Goal: Find specific page/section: Find specific page/section

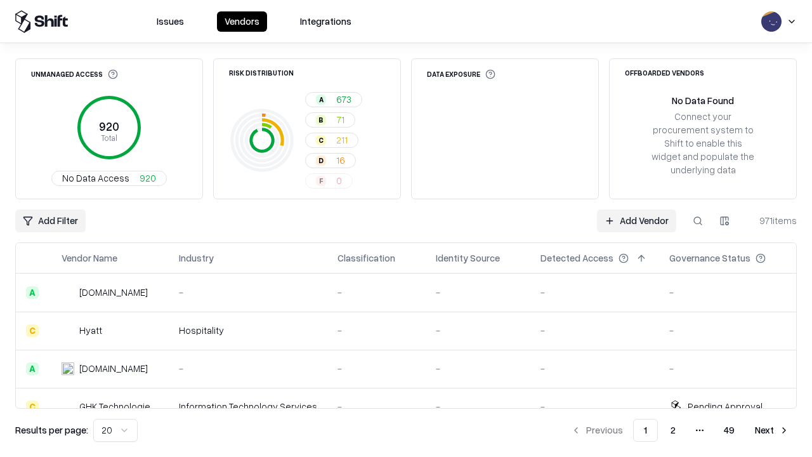
click at [406, 228] on div "Add Filter Add Vendor 971 items" at bounding box center [405, 220] width 781 height 23
click at [50, 221] on html "Issues Vendors Integrations Unmanaged Access 920 Total No Data Access 920 Risk …" at bounding box center [406, 228] width 812 height 457
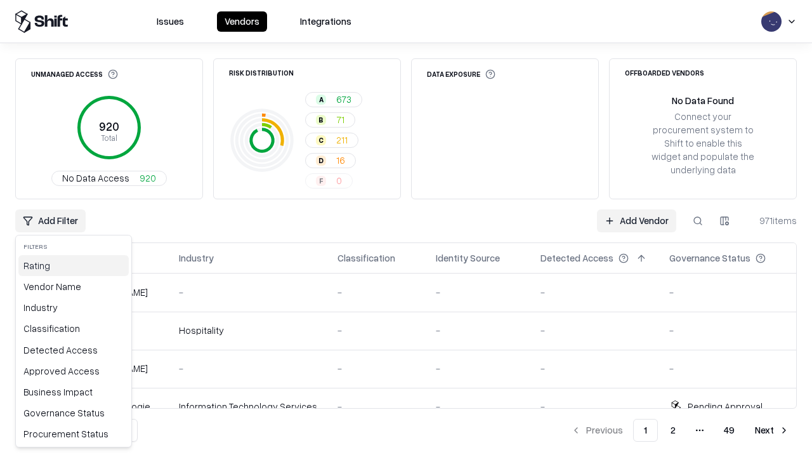
click at [74, 265] on div "Rating" at bounding box center [73, 265] width 110 height 21
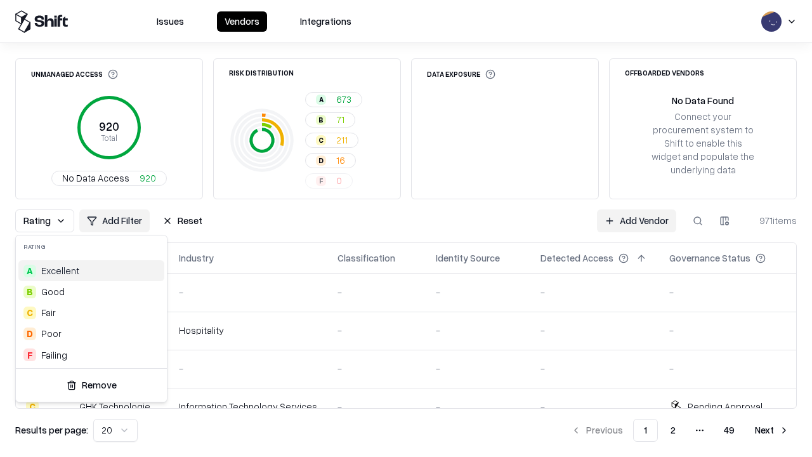
click at [406, 228] on html "Issues Vendors Integrations Unmanaged Access 920 Total No Data Access 920 Risk …" at bounding box center [406, 228] width 812 height 457
click at [182, 221] on button "Reset" at bounding box center [182, 220] width 55 height 23
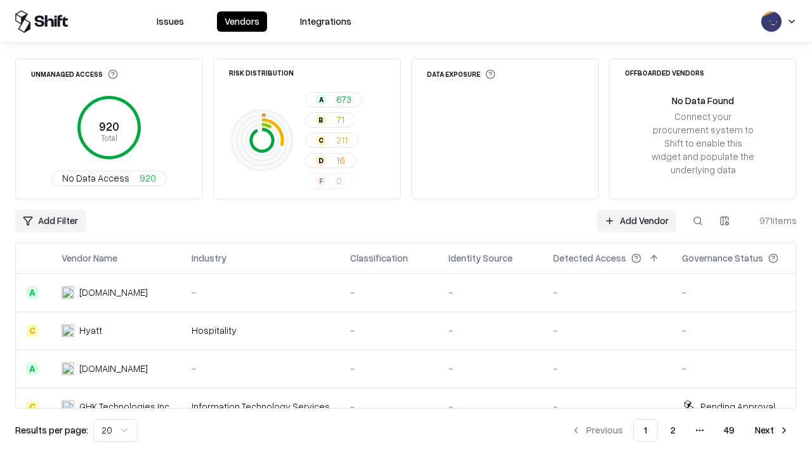
click at [406, 228] on div "Add Filter Add Vendor 971 items" at bounding box center [405, 220] width 781 height 23
click at [50, 221] on html "Issues Vendors Integrations Unmanaged Access 920 Total No Data Access 920 Risk …" at bounding box center [406, 228] width 812 height 457
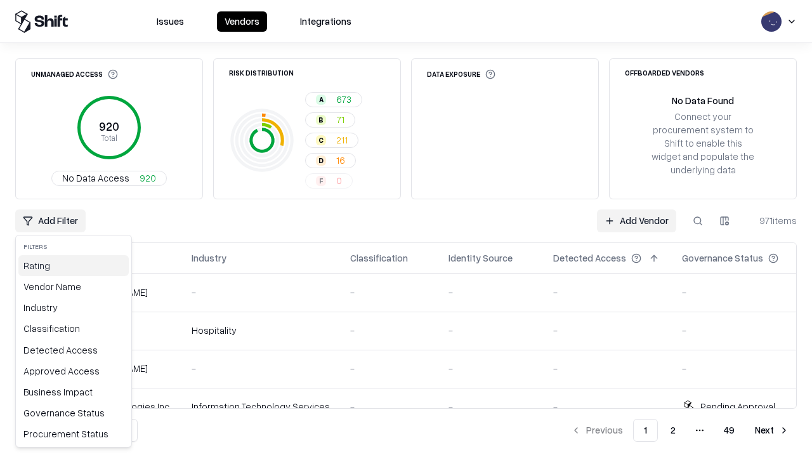
click at [74, 265] on div "Rating" at bounding box center [73, 265] width 110 height 21
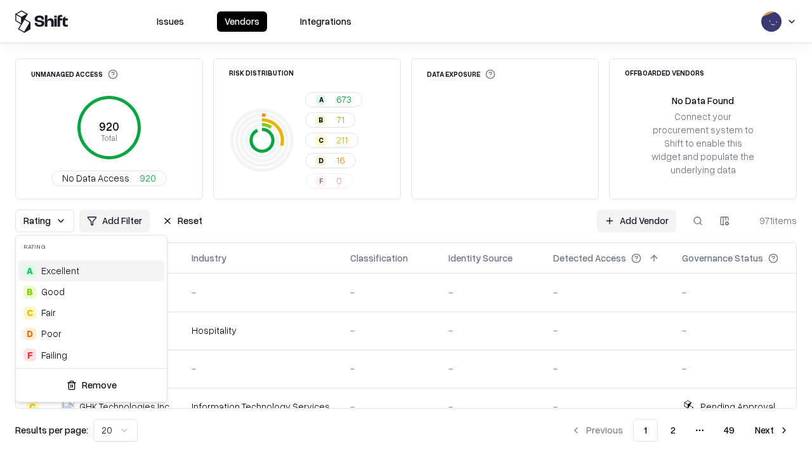
click at [91, 333] on div "D Poor" at bounding box center [91, 333] width 146 height 21
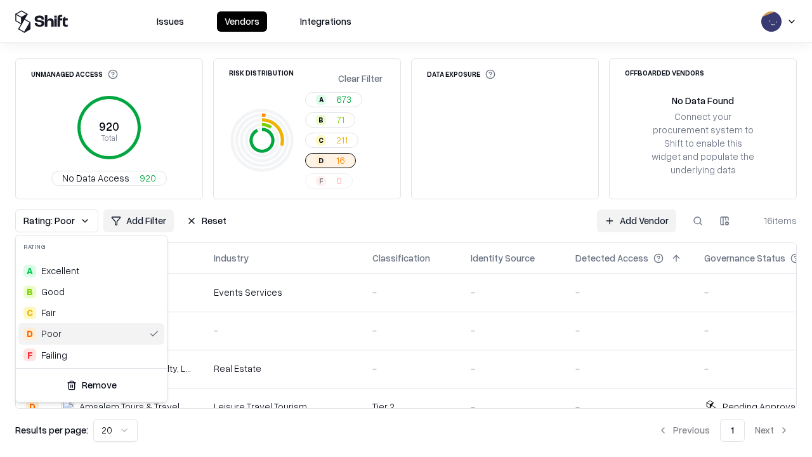
click at [406, 228] on html "Issues Vendors Integrations Unmanaged Access 920 Total No Data Access 920 Risk …" at bounding box center [406, 228] width 812 height 457
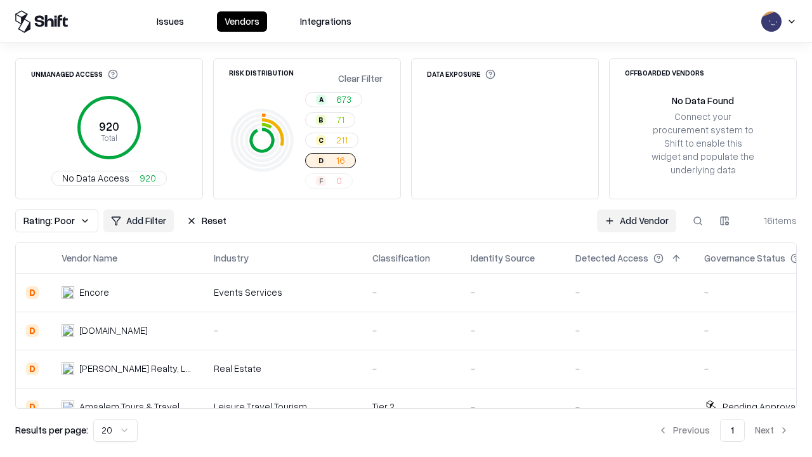
click at [406, 228] on div "Rating: Poor Add Filter Reset Add Vendor 16 items" at bounding box center [405, 220] width 781 height 23
click at [206, 221] on button "Reset" at bounding box center [206, 220] width 55 height 23
click at [406, 228] on div "Add Filter Add Vendor 16 items" at bounding box center [405, 220] width 781 height 23
click at [50, 221] on html "Issues Vendors Integrations Unmanaged Access 920 Total No Data Access 920 Risk …" at bounding box center [406, 228] width 812 height 457
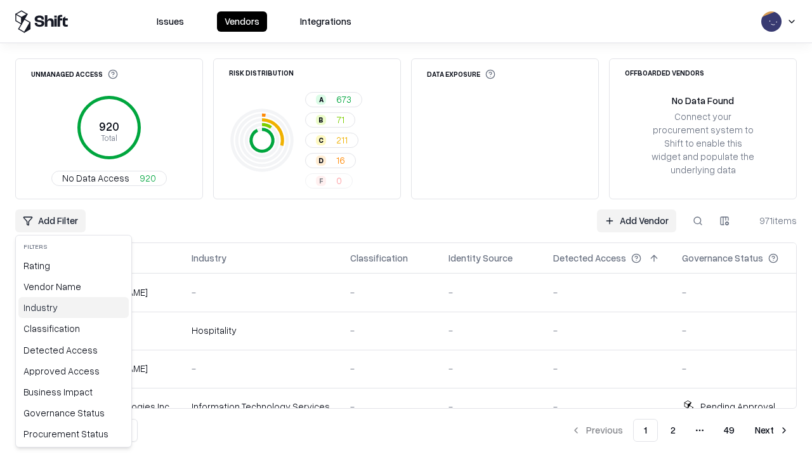
click at [74, 307] on div "Industry" at bounding box center [73, 307] width 110 height 21
